Goal: Task Accomplishment & Management: Use online tool/utility

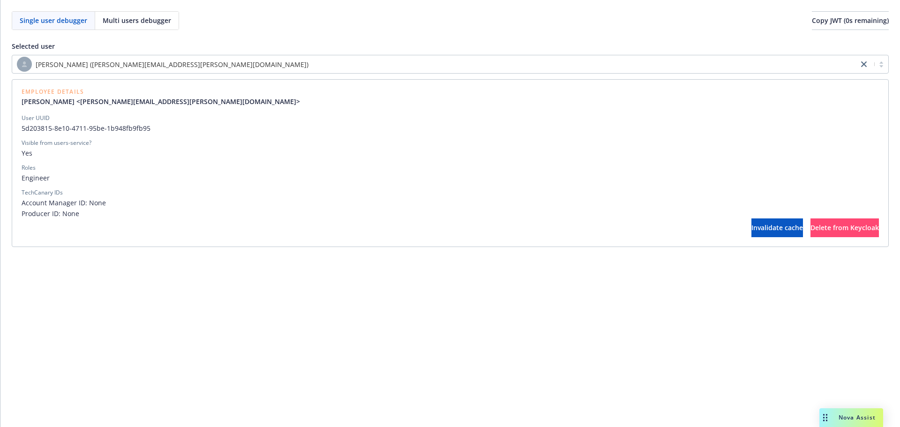
click at [273, 56] on div "[PERSON_NAME] ([PERSON_NAME][EMAIL_ADDRESS][PERSON_NAME][DOMAIN_NAME])" at bounding box center [435, 64] width 846 height 17
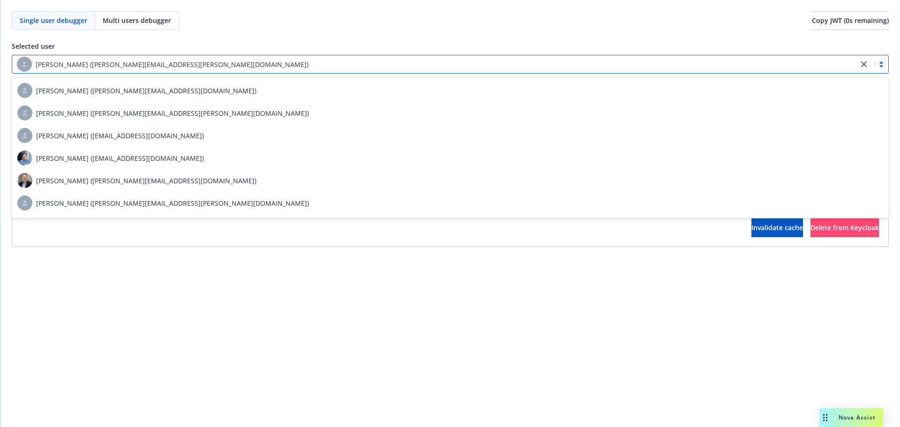
click at [265, 63] on div "[PERSON_NAME] ([PERSON_NAME][EMAIL_ADDRESS][PERSON_NAME][DOMAIN_NAME])" at bounding box center [435, 64] width 837 height 15
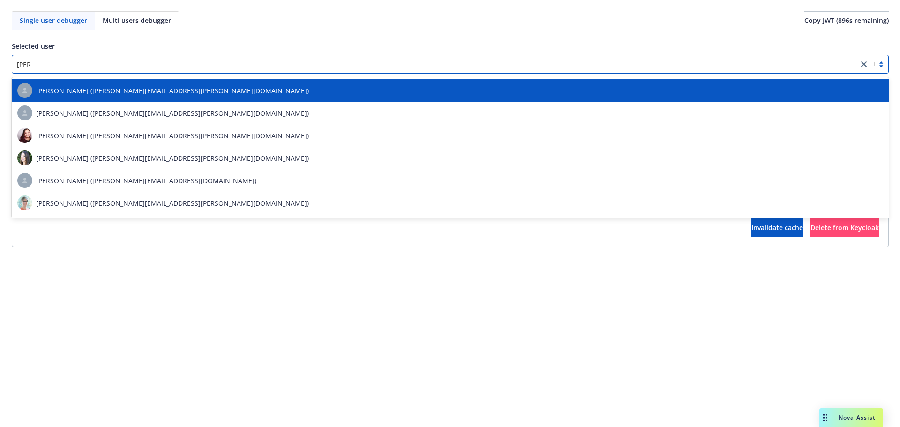
type input "[PERSON_NAME]"
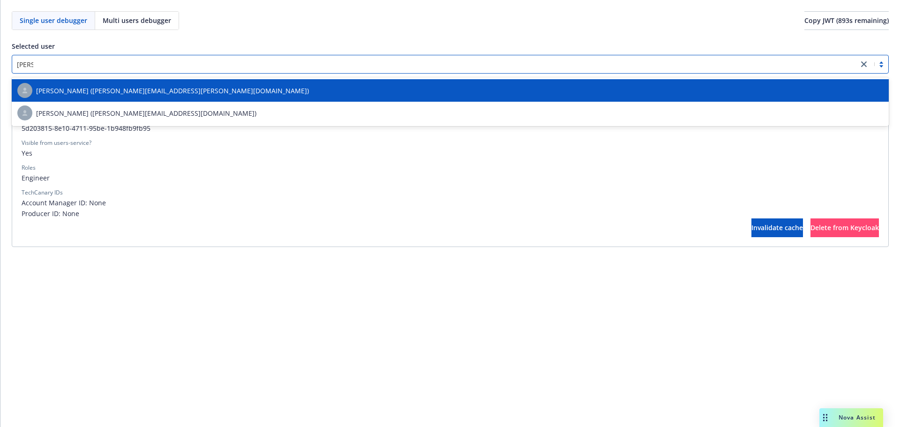
click at [252, 91] on div "[PERSON_NAME] ([PERSON_NAME][EMAIL_ADDRESS][PERSON_NAME][DOMAIN_NAME])" at bounding box center [450, 90] width 866 height 15
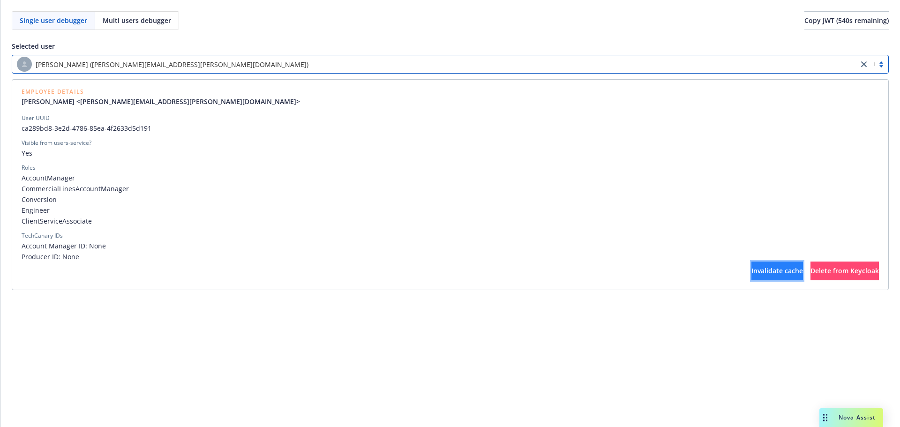
click at [751, 264] on button "Invalidate cache" at bounding box center [777, 271] width 52 height 19
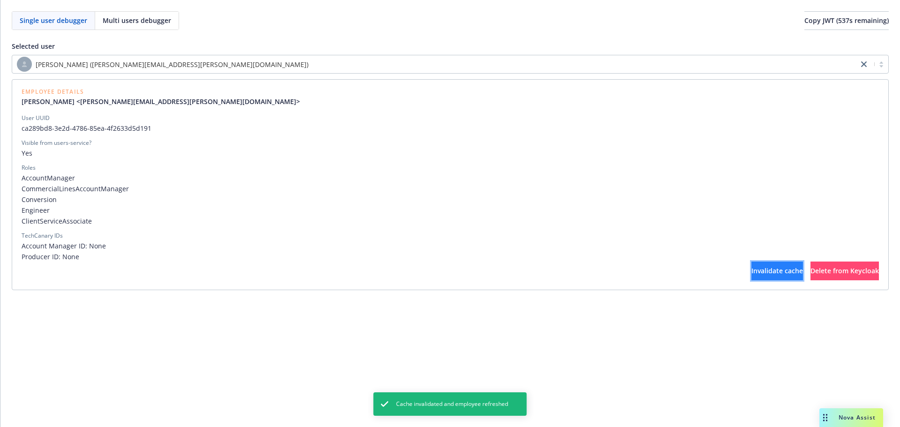
click at [751, 275] on button "Invalidate cache" at bounding box center [777, 271] width 52 height 19
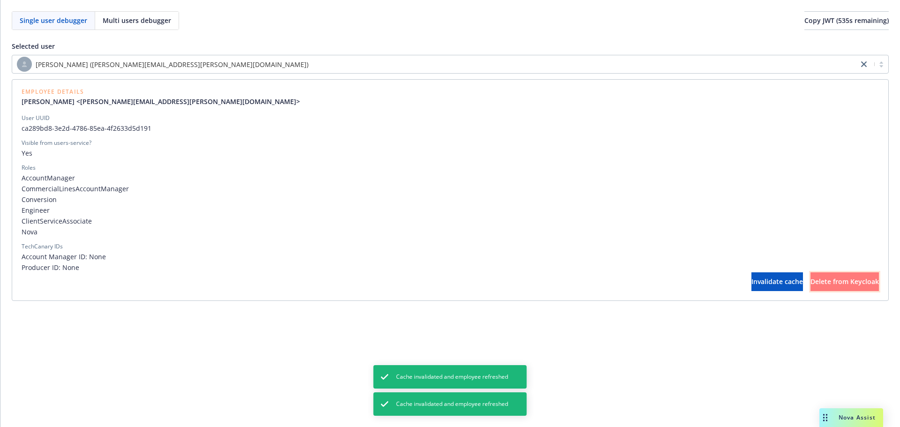
click at [810, 282] on span "Delete from Keycloak" at bounding box center [844, 281] width 68 height 9
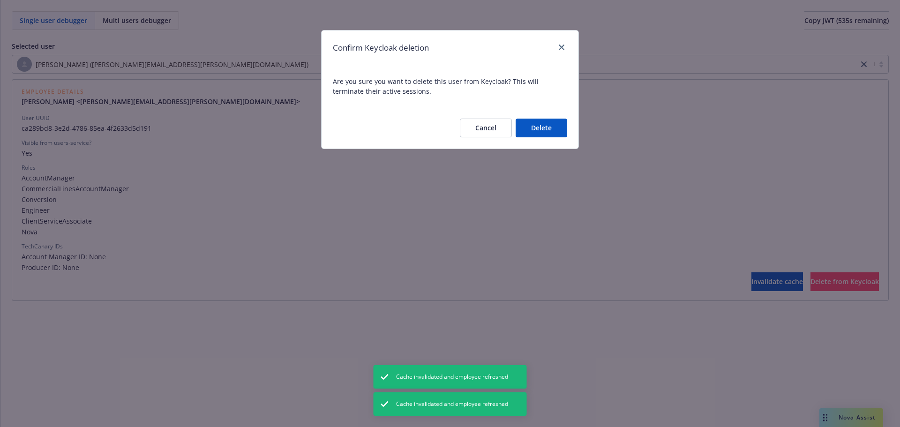
click at [561, 126] on button "Delete" at bounding box center [542, 128] width 52 height 19
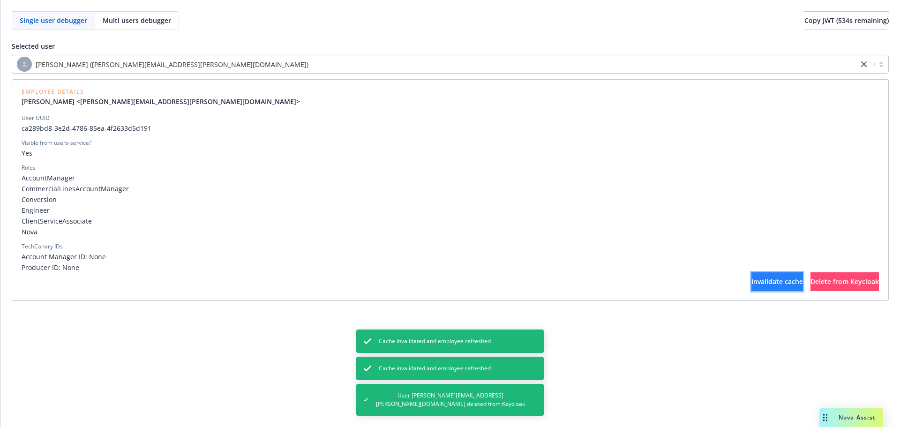
click at [751, 277] on button "Invalidate cache" at bounding box center [777, 281] width 52 height 19
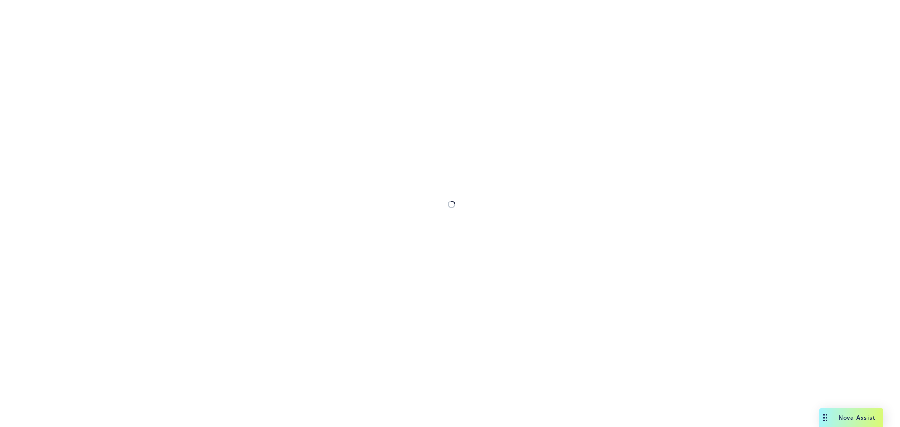
click at [227, 50] on div at bounding box center [449, 213] width 899 height 427
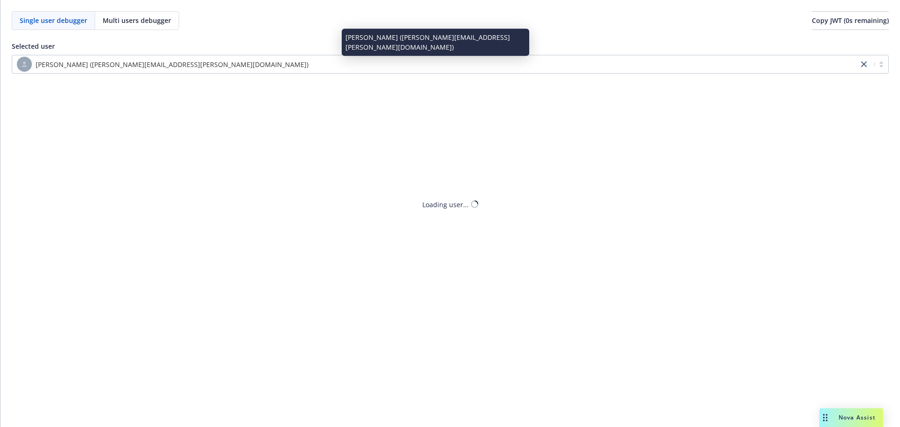
click at [240, 65] on div "[PERSON_NAME] ([PERSON_NAME][EMAIL_ADDRESS][PERSON_NAME][DOMAIN_NAME])" at bounding box center [435, 64] width 837 height 15
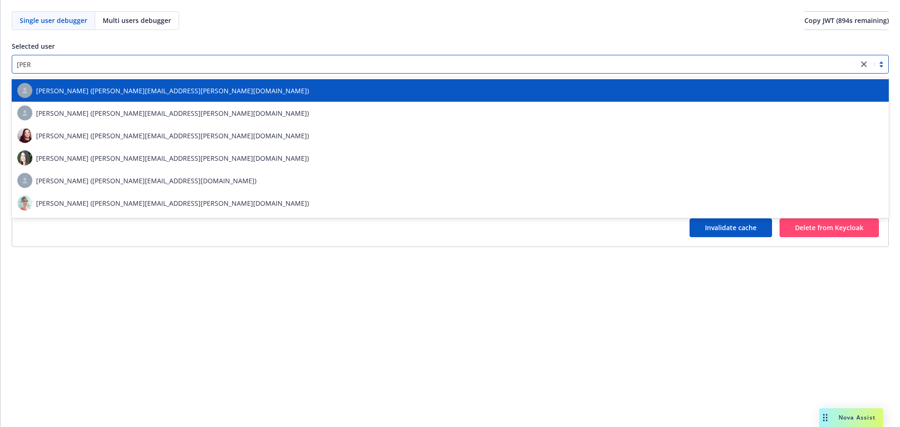
type input "[PERSON_NAME]"
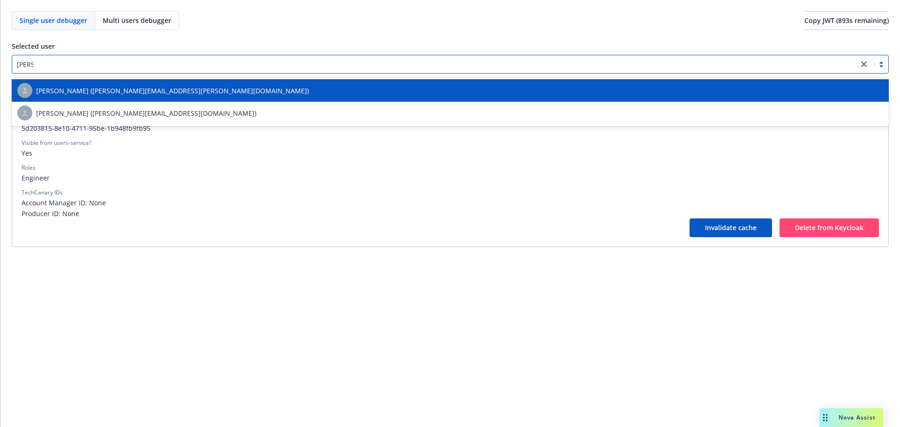
click at [221, 87] on div "[PERSON_NAME] ([PERSON_NAME][EMAIL_ADDRESS][PERSON_NAME][DOMAIN_NAME])" at bounding box center [450, 90] width 866 height 15
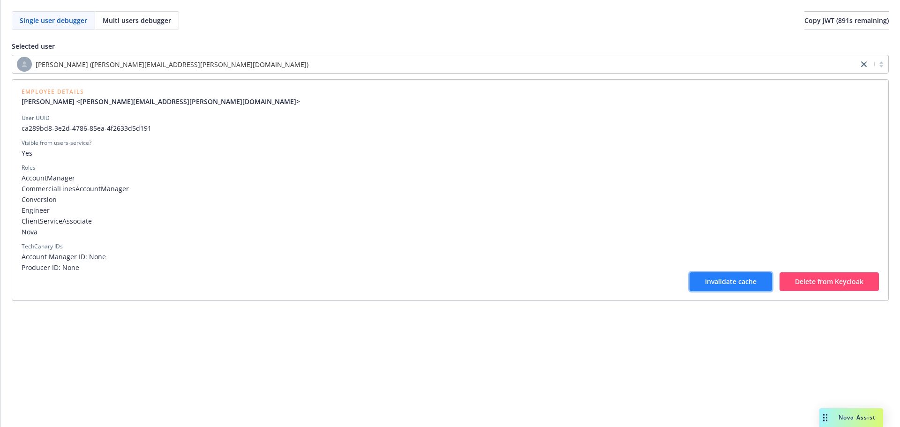
click at [708, 288] on button "Invalidate cache" at bounding box center [731, 281] width 82 height 19
click at [844, 286] on button "Delete from Keycloak" at bounding box center [828, 281] width 99 height 19
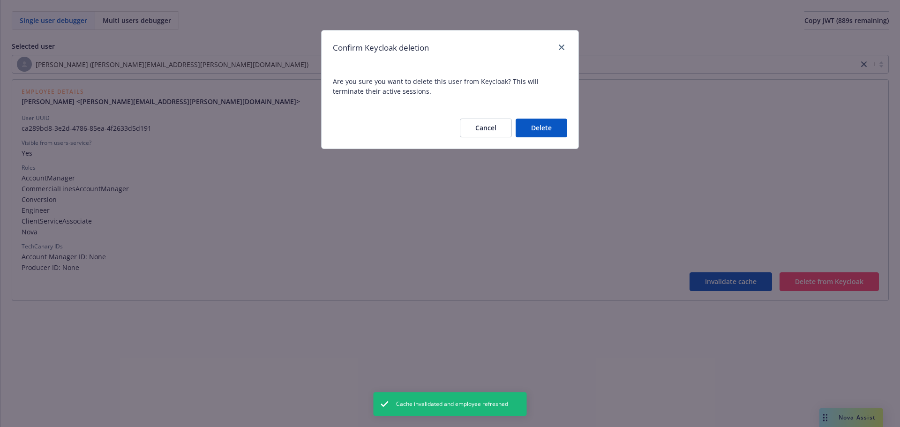
click at [550, 132] on button "Delete" at bounding box center [542, 128] width 52 height 19
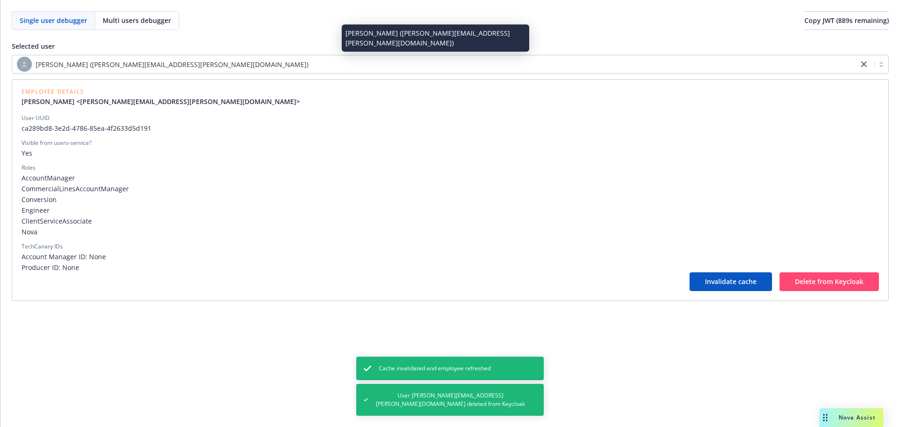
click at [396, 63] on div "[PERSON_NAME] ([PERSON_NAME][EMAIL_ADDRESS][PERSON_NAME][DOMAIN_NAME])" at bounding box center [435, 64] width 837 height 15
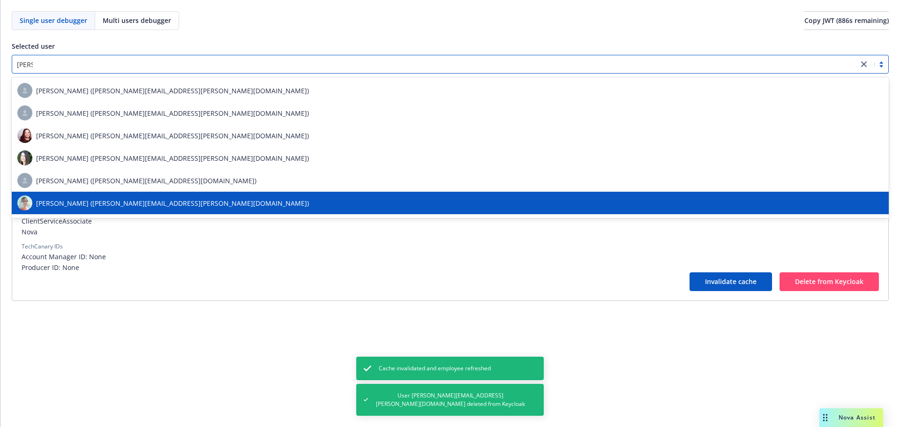
type input "[PERSON_NAME]"
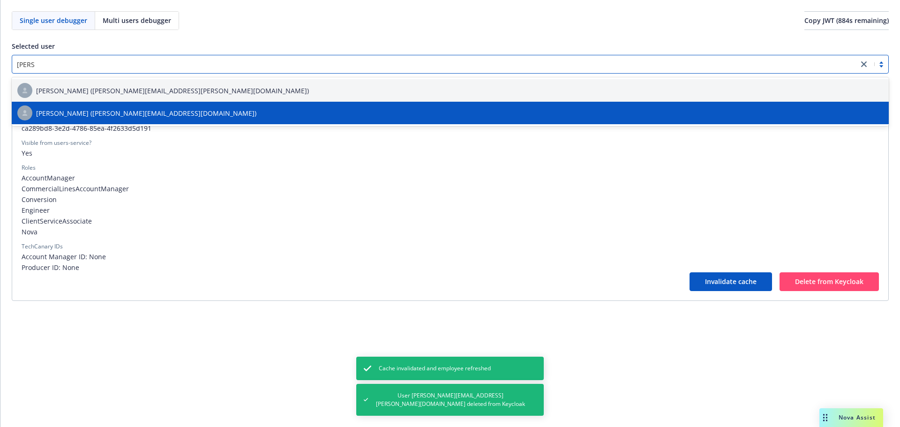
click at [365, 108] on div "[PERSON_NAME] ([PERSON_NAME][EMAIL_ADDRESS][DOMAIN_NAME])" at bounding box center [450, 112] width 866 height 15
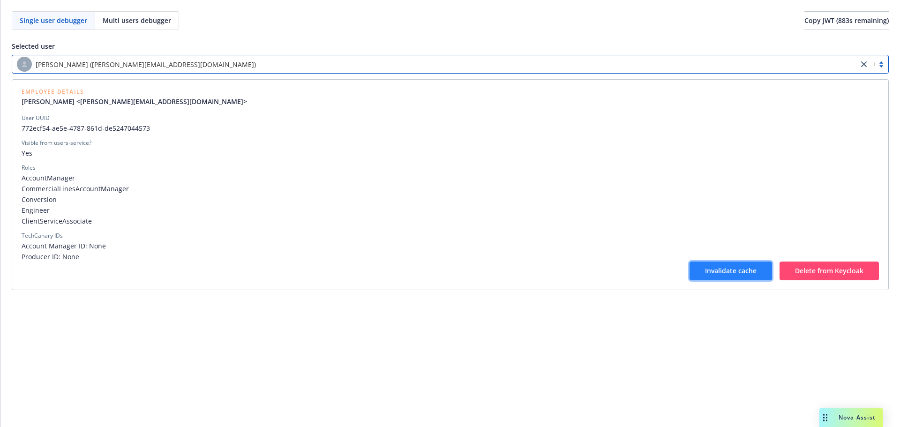
click at [752, 274] on span "Invalidate cache" at bounding box center [731, 270] width 52 height 9
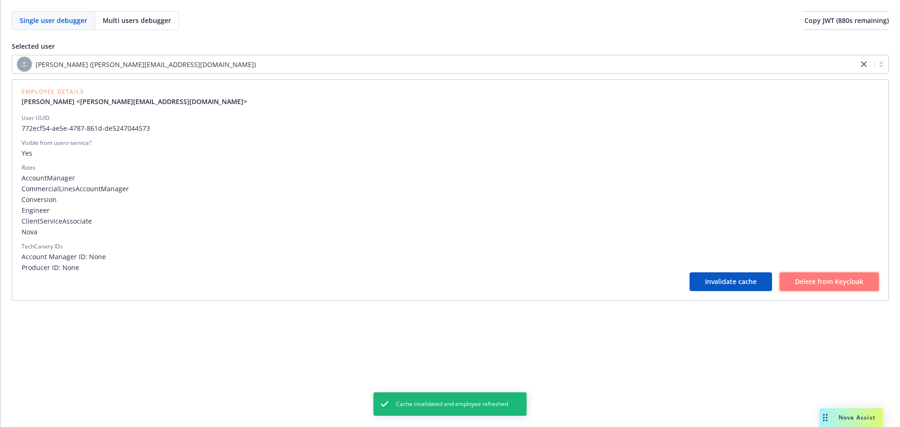
click at [807, 281] on span "Delete from Keycloak" at bounding box center [829, 281] width 68 height 9
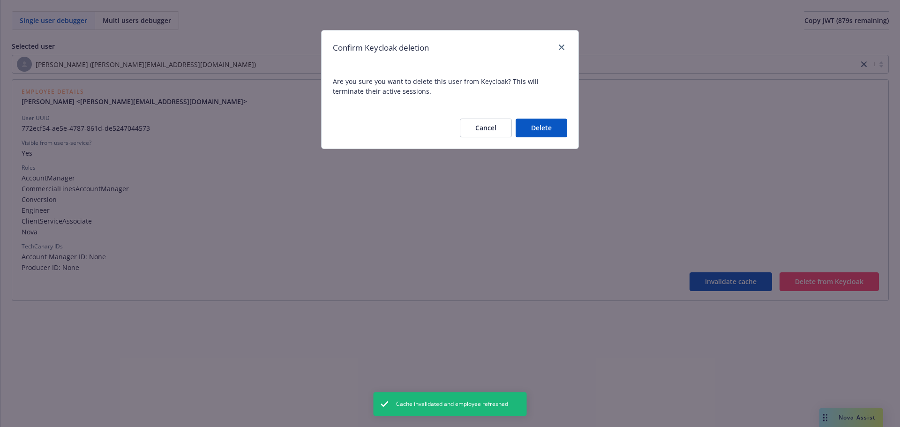
click at [563, 130] on button "Delete" at bounding box center [542, 128] width 52 height 19
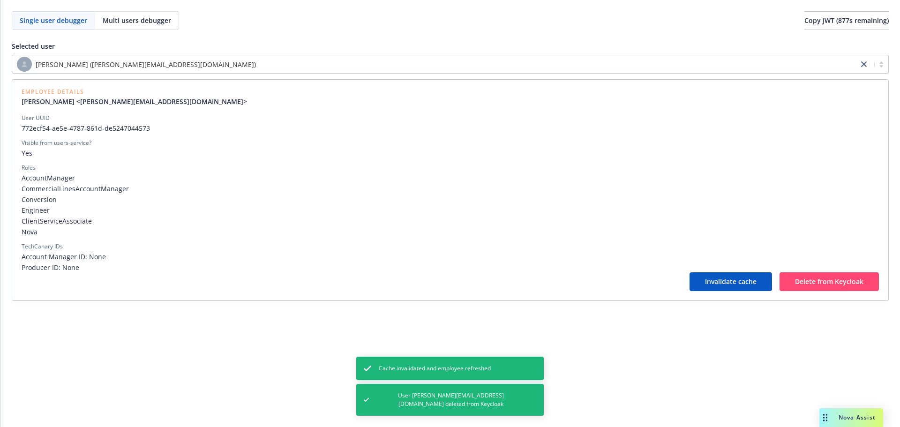
click at [339, 61] on div "[PERSON_NAME] ([PERSON_NAME][EMAIL_ADDRESS][DOMAIN_NAME])" at bounding box center [435, 64] width 837 height 15
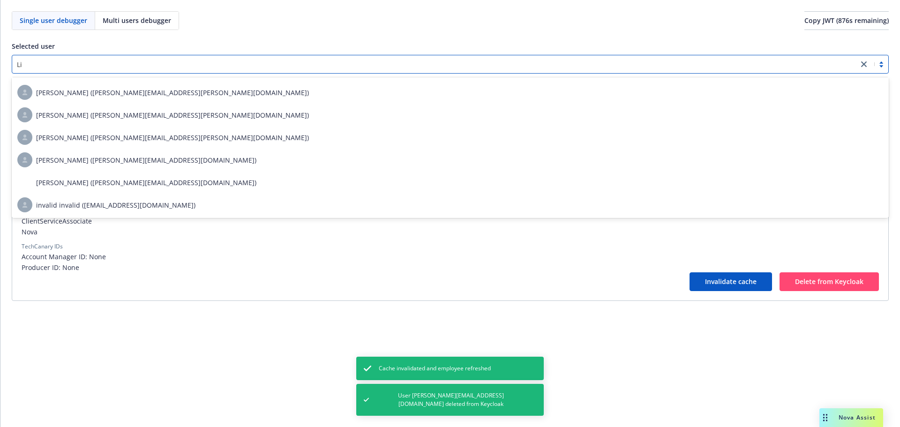
scroll to position [71, 0]
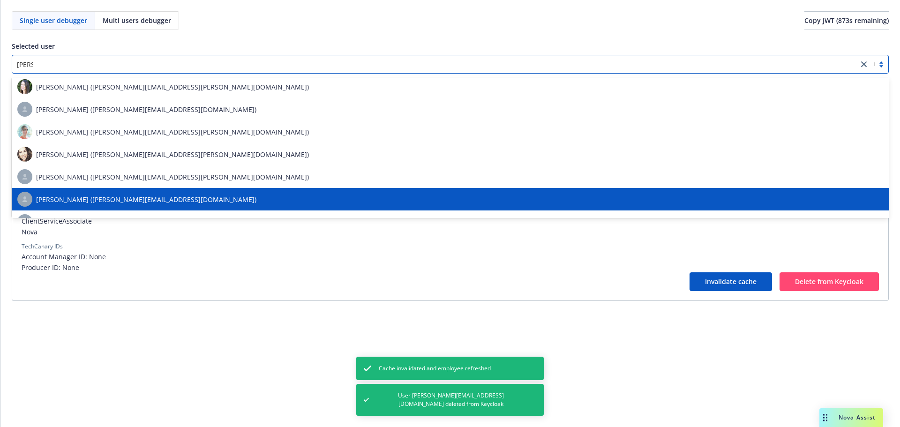
type input "[PERSON_NAME].j"
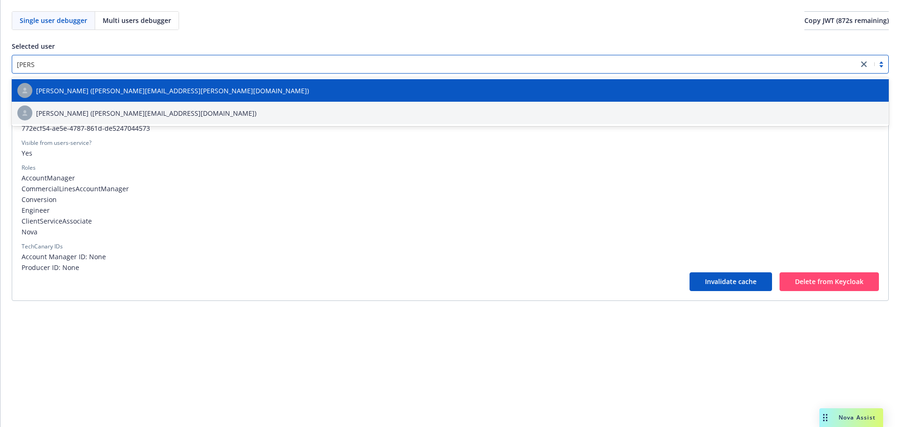
click at [343, 84] on div "[PERSON_NAME] ([PERSON_NAME][EMAIL_ADDRESS][PERSON_NAME][DOMAIN_NAME])" at bounding box center [450, 90] width 866 height 15
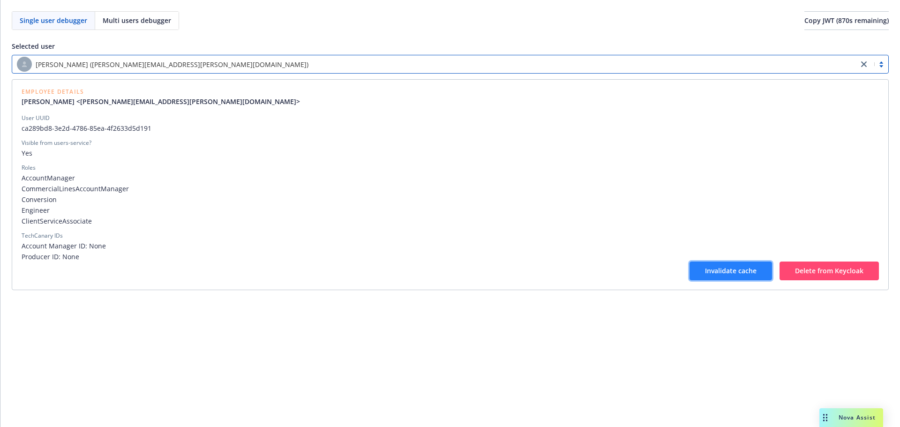
click at [705, 268] on button "Invalidate cache" at bounding box center [731, 271] width 82 height 19
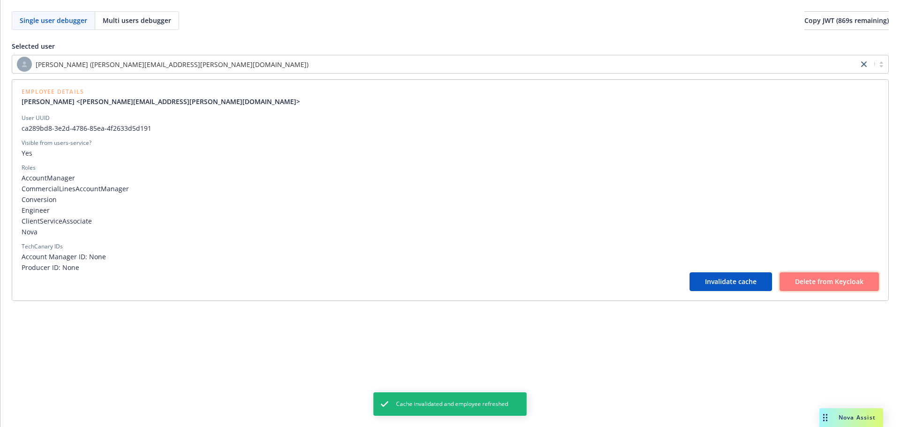
click at [807, 274] on button "Delete from Keycloak" at bounding box center [828, 281] width 99 height 19
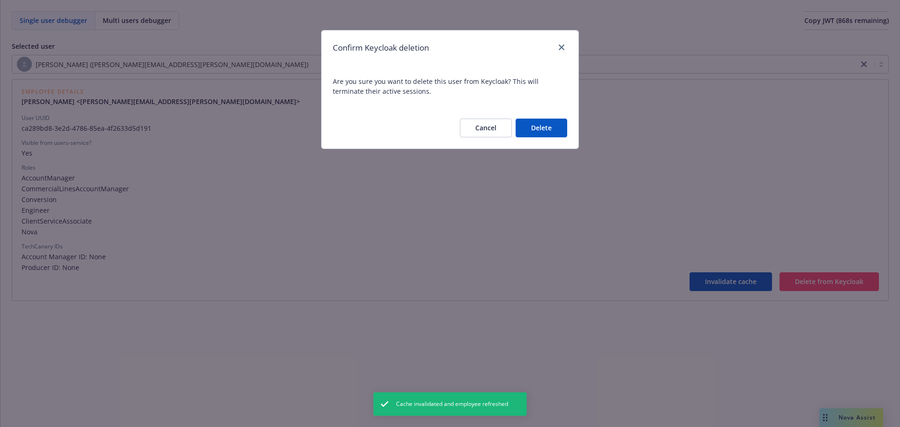
click at [527, 132] on button "Delete" at bounding box center [542, 128] width 52 height 19
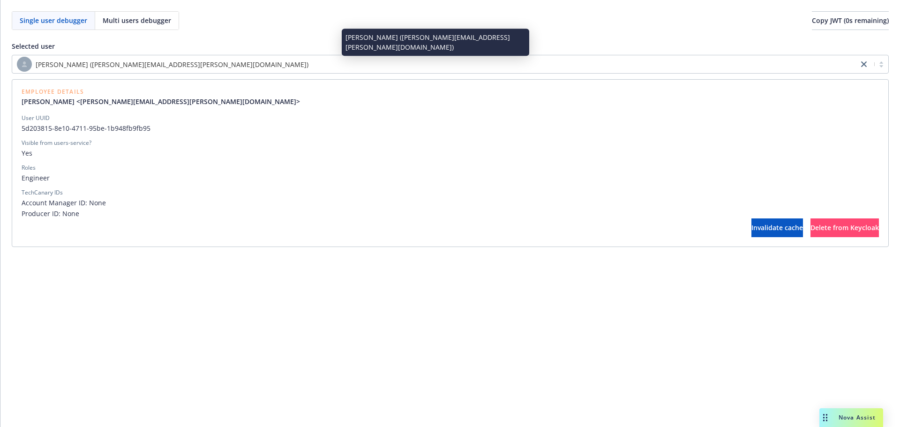
click at [230, 59] on div "[PERSON_NAME] ([PERSON_NAME][EMAIL_ADDRESS][PERSON_NAME][DOMAIN_NAME])" at bounding box center [435, 64] width 837 height 15
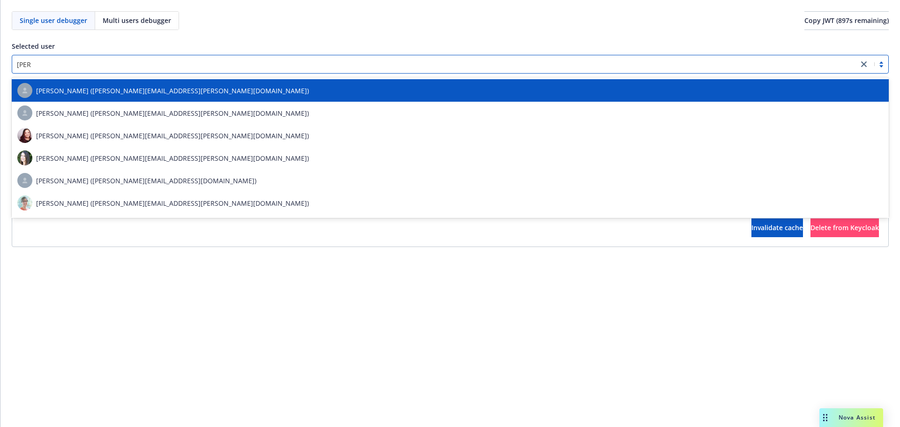
type input "[PERSON_NAME]"
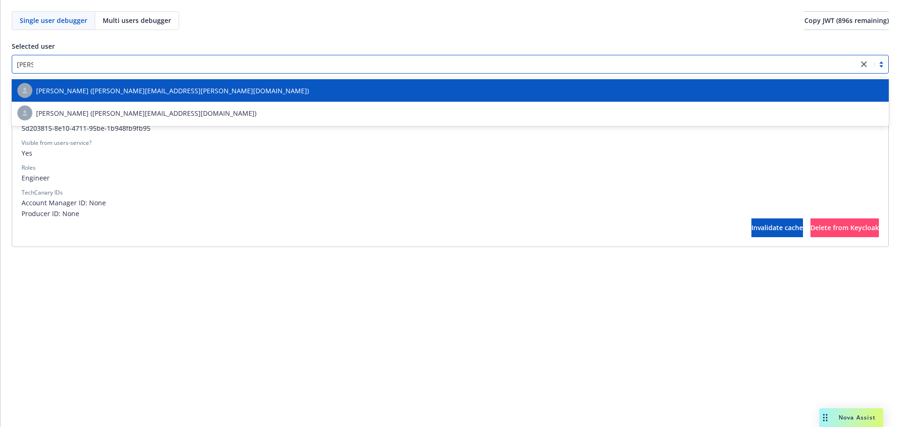
click at [202, 83] on div "[PERSON_NAME] ([PERSON_NAME][EMAIL_ADDRESS][PERSON_NAME][DOMAIN_NAME])" at bounding box center [450, 90] width 866 height 15
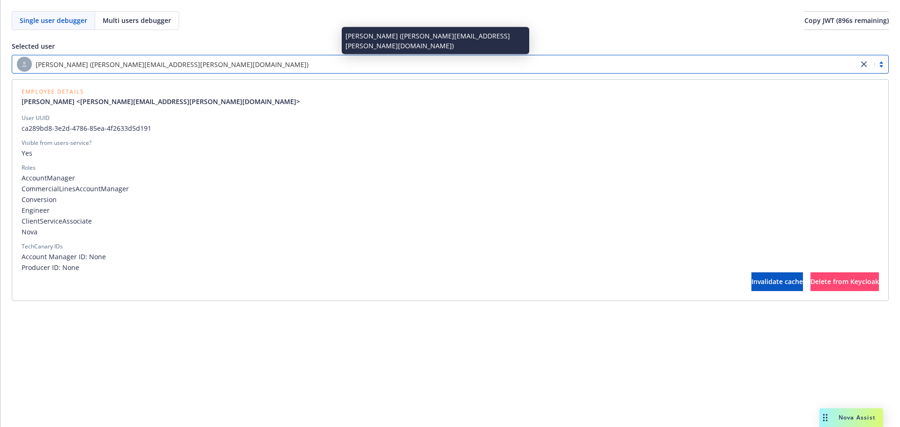
click at [227, 68] on div "[PERSON_NAME] ([PERSON_NAME][EMAIL_ADDRESS][PERSON_NAME][DOMAIN_NAME])" at bounding box center [435, 64] width 837 height 15
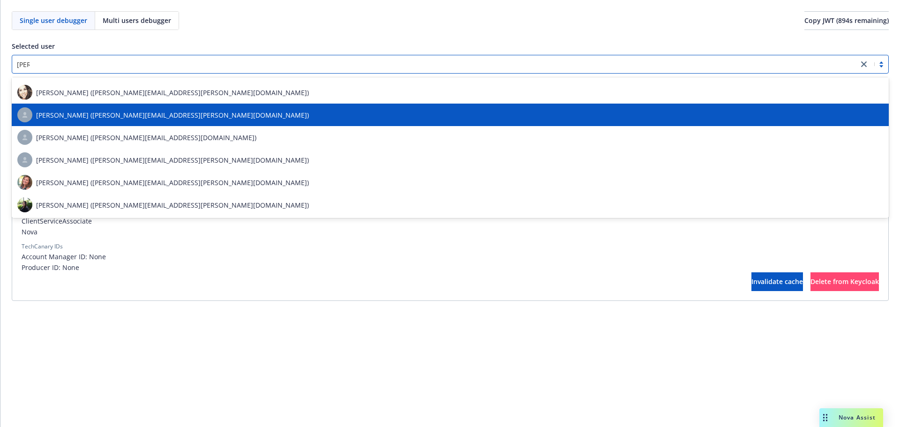
scroll to position [49, 0]
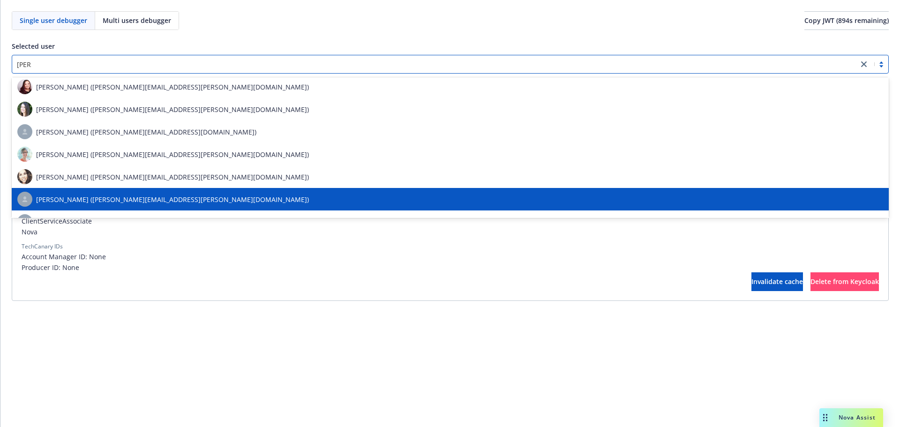
type input "[PERSON_NAME]"
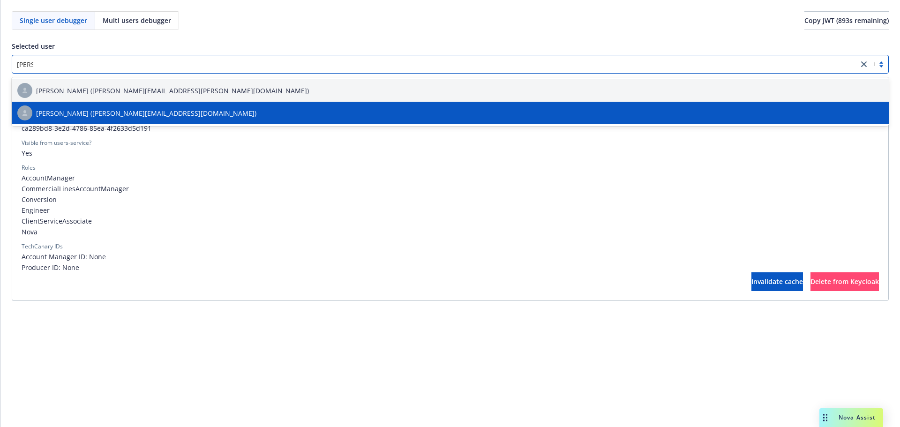
click at [191, 112] on span "[PERSON_NAME] ([PERSON_NAME][EMAIL_ADDRESS][DOMAIN_NAME])" at bounding box center [146, 113] width 220 height 10
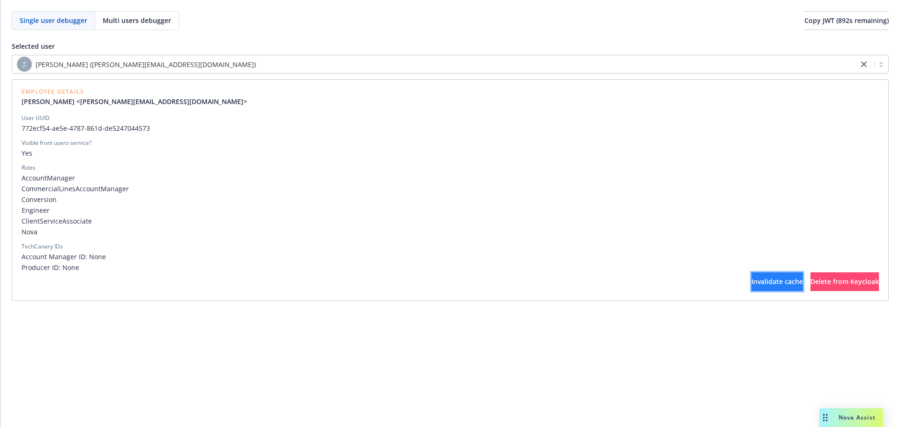
click at [751, 285] on span "Invalidate cache" at bounding box center [777, 281] width 52 height 9
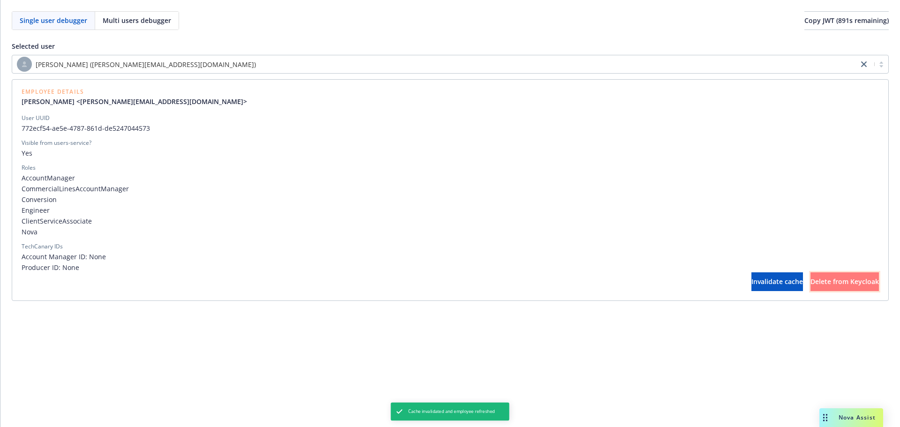
click at [830, 277] on span "Delete from Keycloak" at bounding box center [844, 281] width 68 height 9
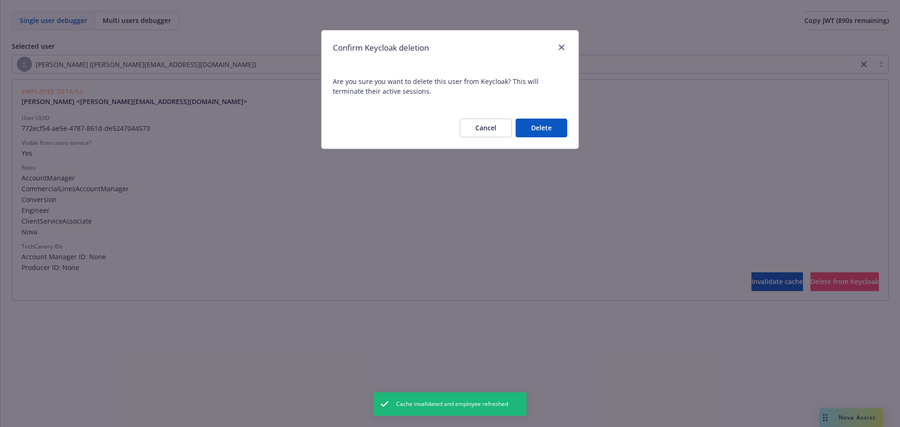
click at [552, 132] on button "Delete" at bounding box center [542, 128] width 52 height 19
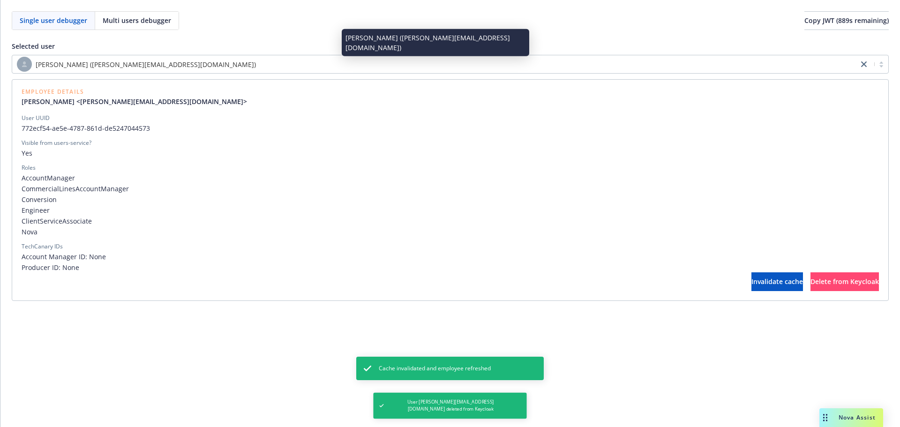
click at [464, 66] on div "[PERSON_NAME] ([PERSON_NAME][EMAIL_ADDRESS][DOMAIN_NAME])" at bounding box center [435, 64] width 837 height 15
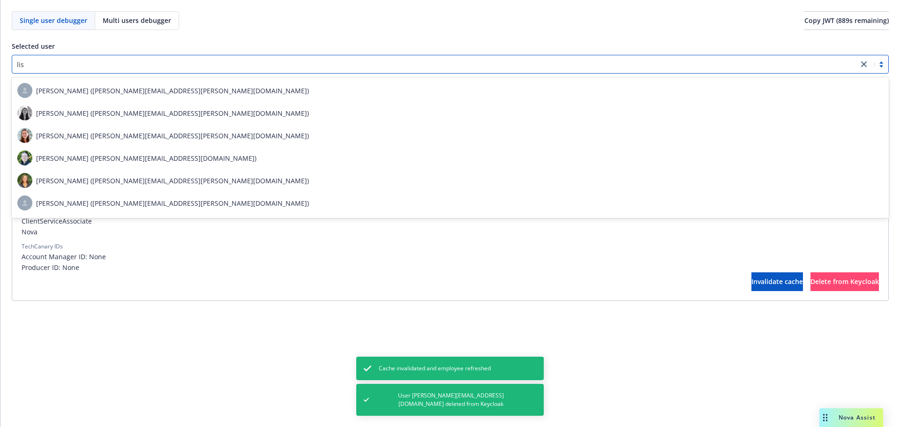
scroll to position [71, 0]
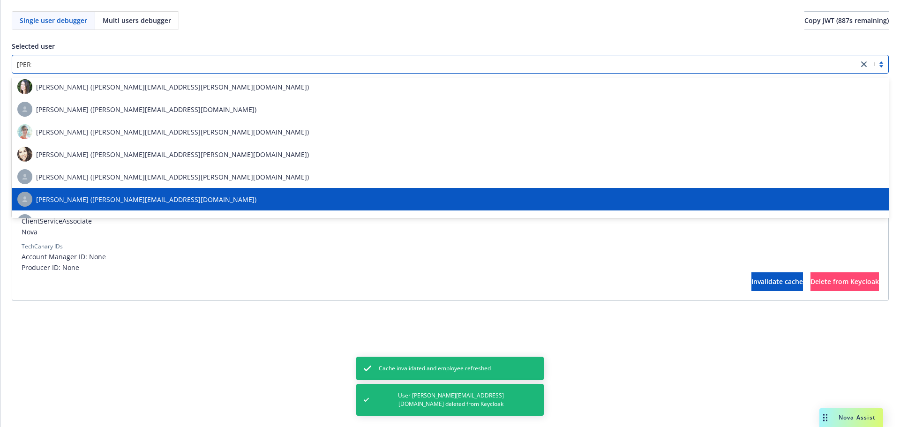
type input "[PERSON_NAME]"
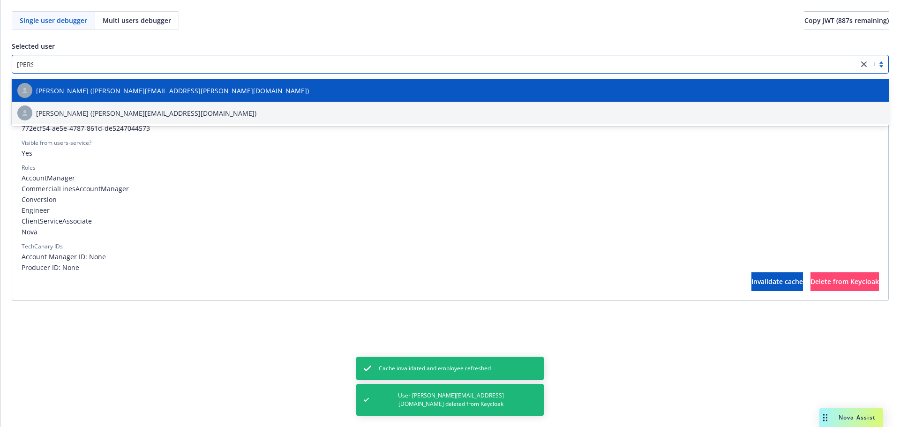
click at [464, 83] on div "[PERSON_NAME] ([PERSON_NAME][EMAIL_ADDRESS][PERSON_NAME][DOMAIN_NAME])" at bounding box center [450, 90] width 866 height 15
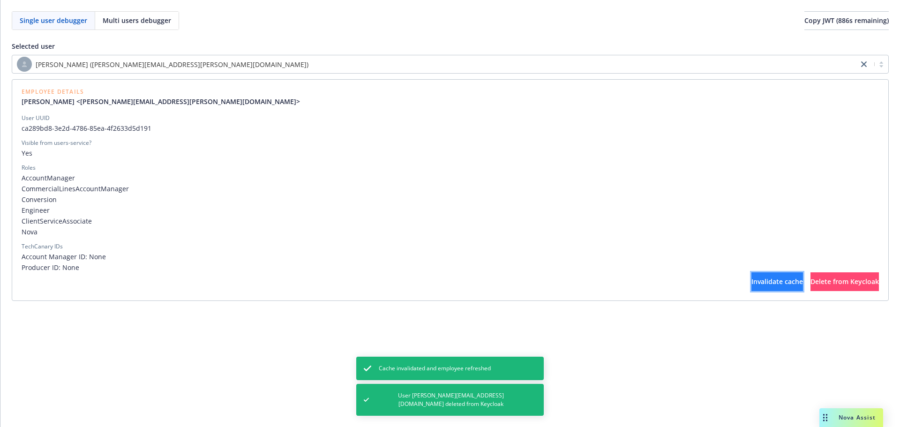
click at [751, 277] on button "Invalidate cache" at bounding box center [777, 281] width 52 height 19
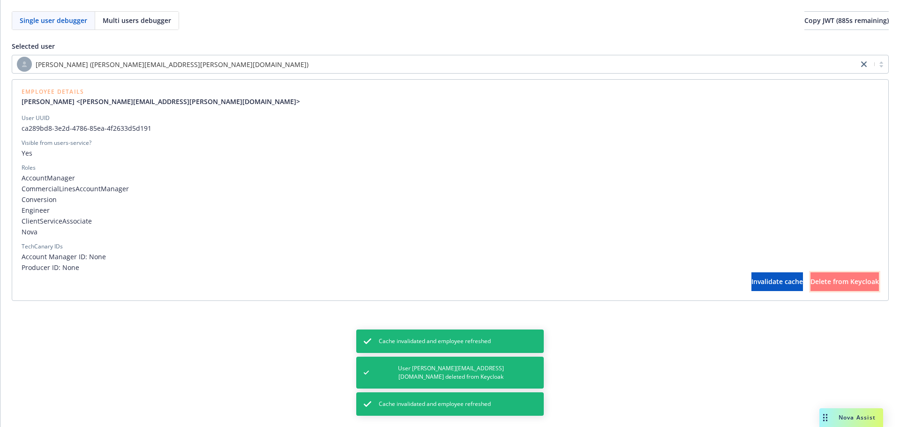
click at [810, 278] on span "Delete from Keycloak" at bounding box center [844, 281] width 68 height 9
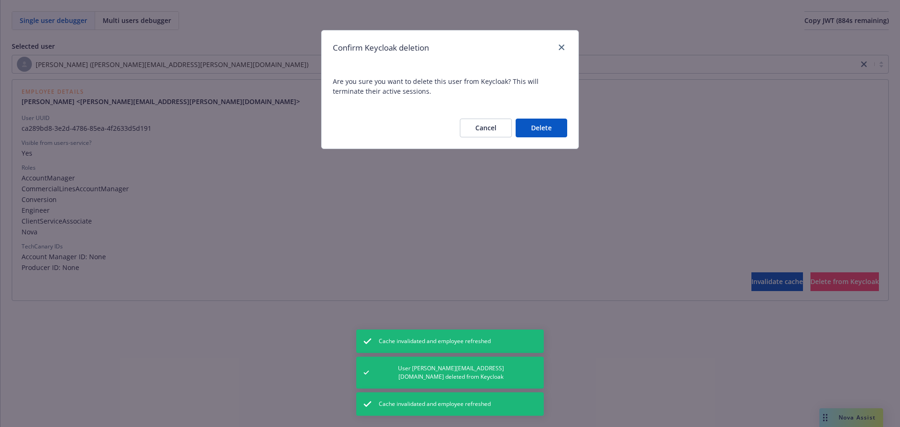
click at [545, 135] on button "Delete" at bounding box center [542, 128] width 52 height 19
